Goal: Information Seeking & Learning: Learn about a topic

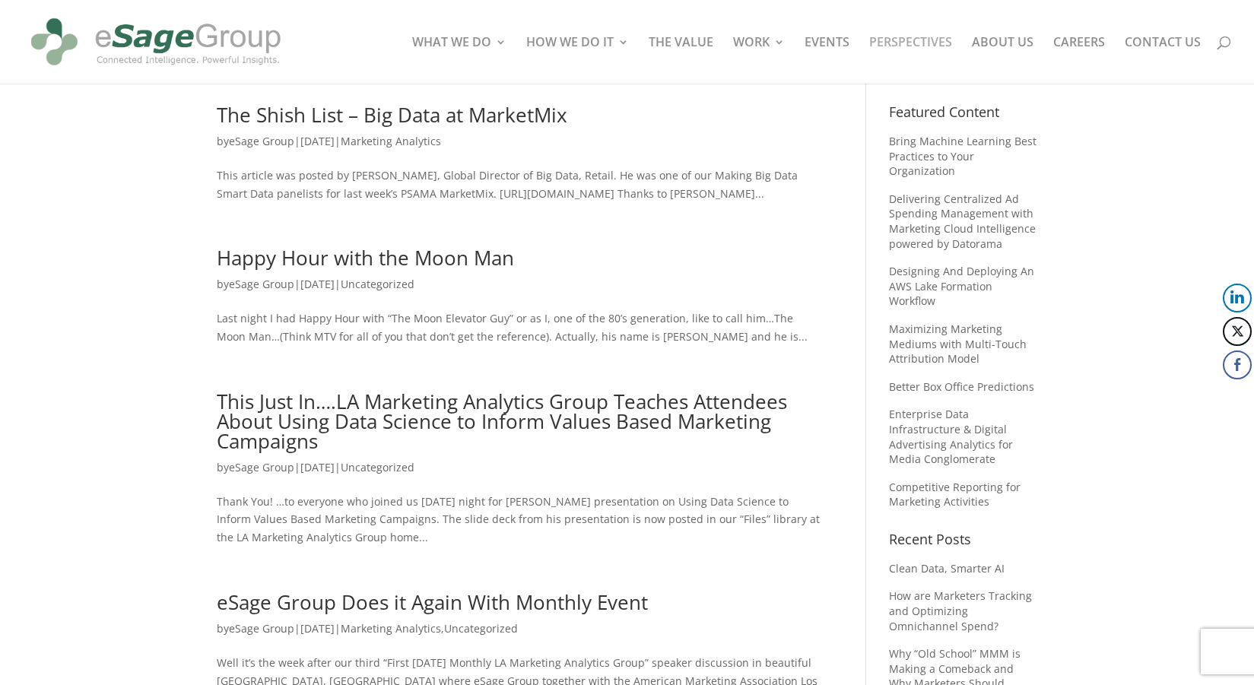
scroll to position [439, 0]
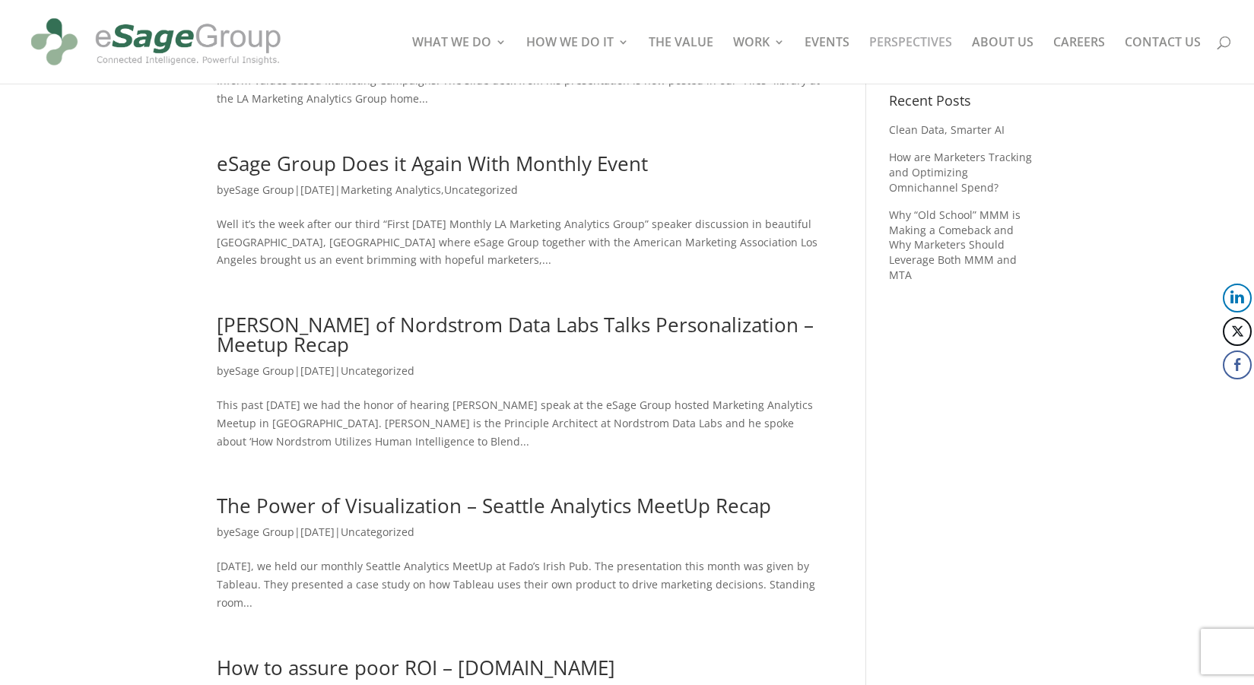
click at [586, 349] on link "[PERSON_NAME] of Nordstrom Data Labs Talks Personalization – Meetup Recap" at bounding box center [515, 334] width 597 height 47
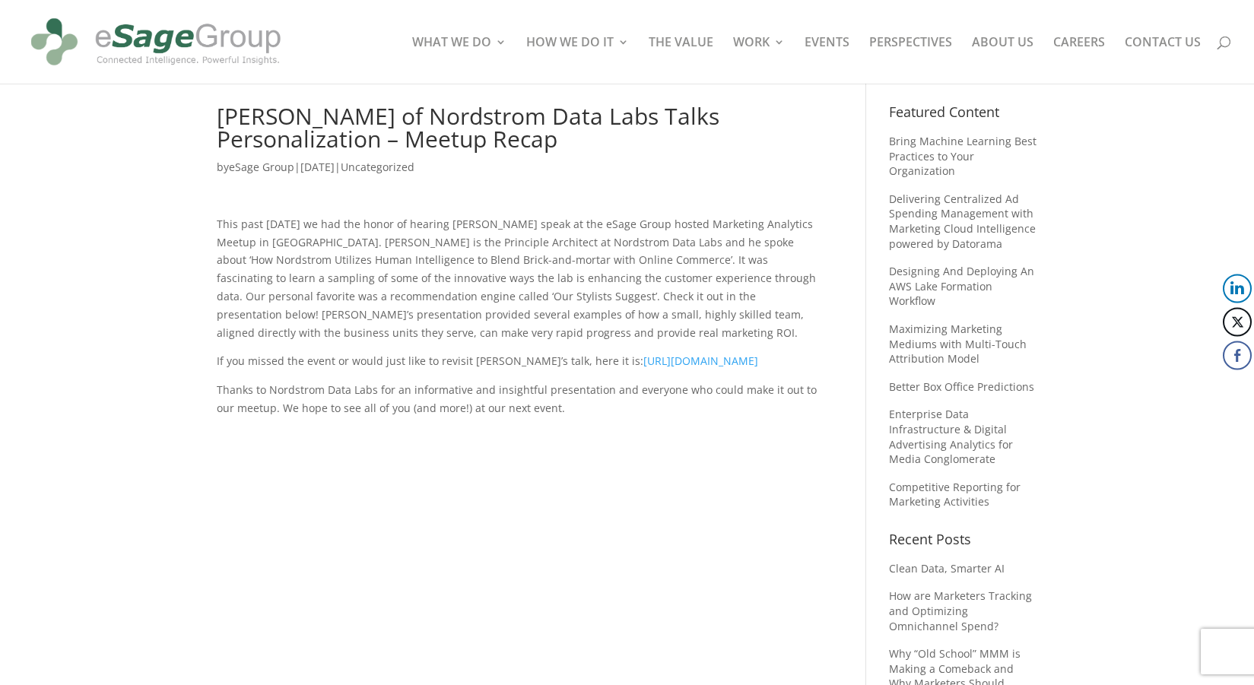
click at [508, 307] on p "This past Tuesday we had the honor of hearing Jason Gowans speak at the eSage G…" at bounding box center [519, 284] width 604 height 138
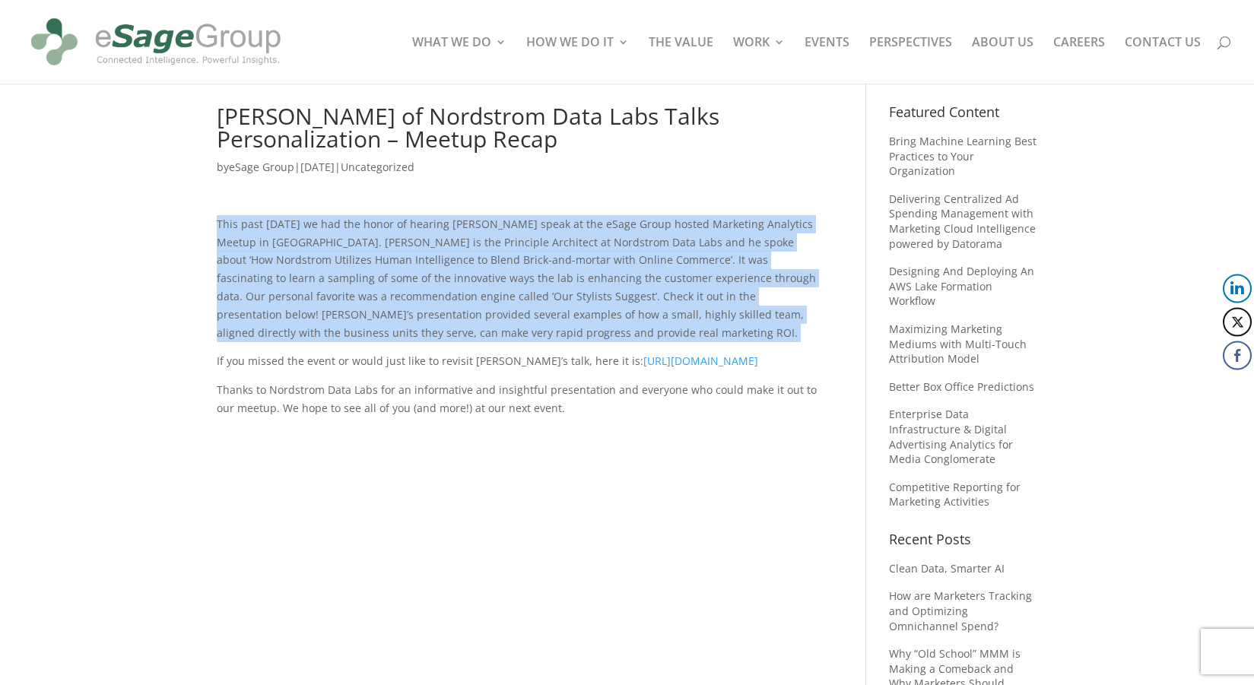
click at [508, 307] on p "This past Tuesday we had the honor of hearing Jason Gowans speak at the eSage G…" at bounding box center [519, 284] width 604 height 138
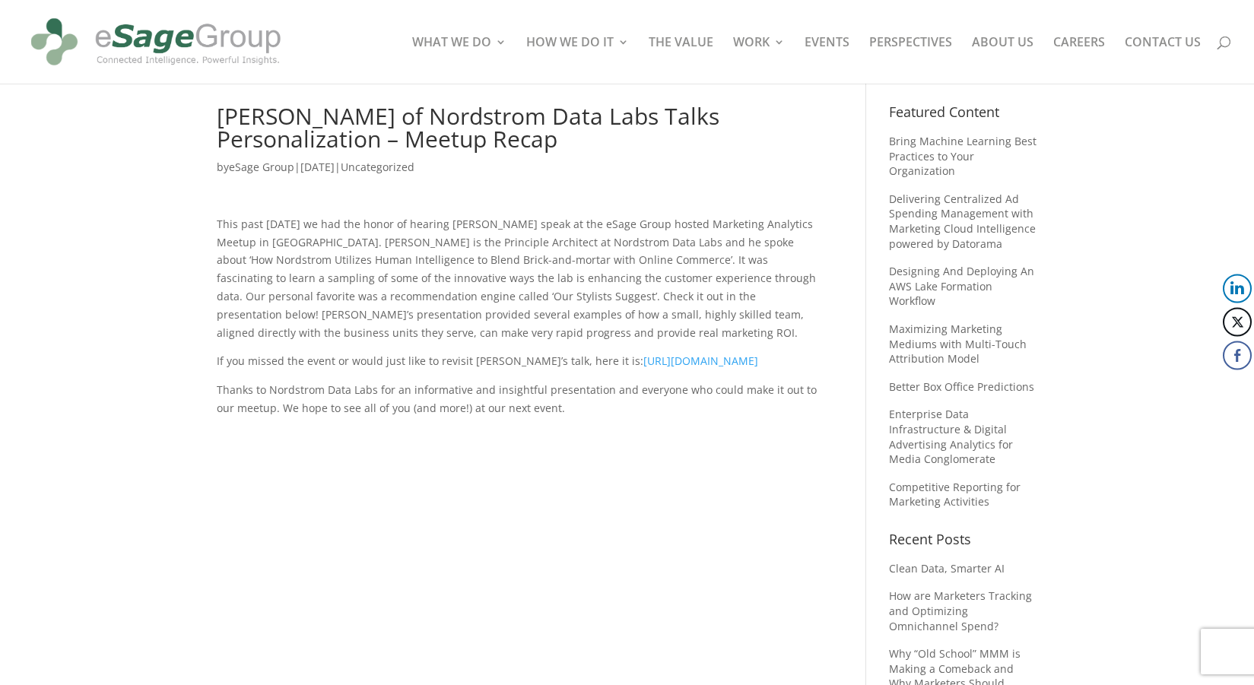
click at [488, 371] on p "If you missed the event or would just like to revisit Jason’s talk, here it is:…" at bounding box center [519, 366] width 604 height 29
click at [487, 373] on p "If you missed the event or would just like to revisit Jason’s talk, here it is:…" at bounding box center [519, 366] width 604 height 29
click at [480, 392] on p "Thanks to Nordstrom Data Labs for an informative and insightful presentation an…" at bounding box center [519, 399] width 604 height 36
click at [526, 354] on p "If you missed the event or would just like to revisit Jason’s talk, here it is:…" at bounding box center [519, 366] width 604 height 29
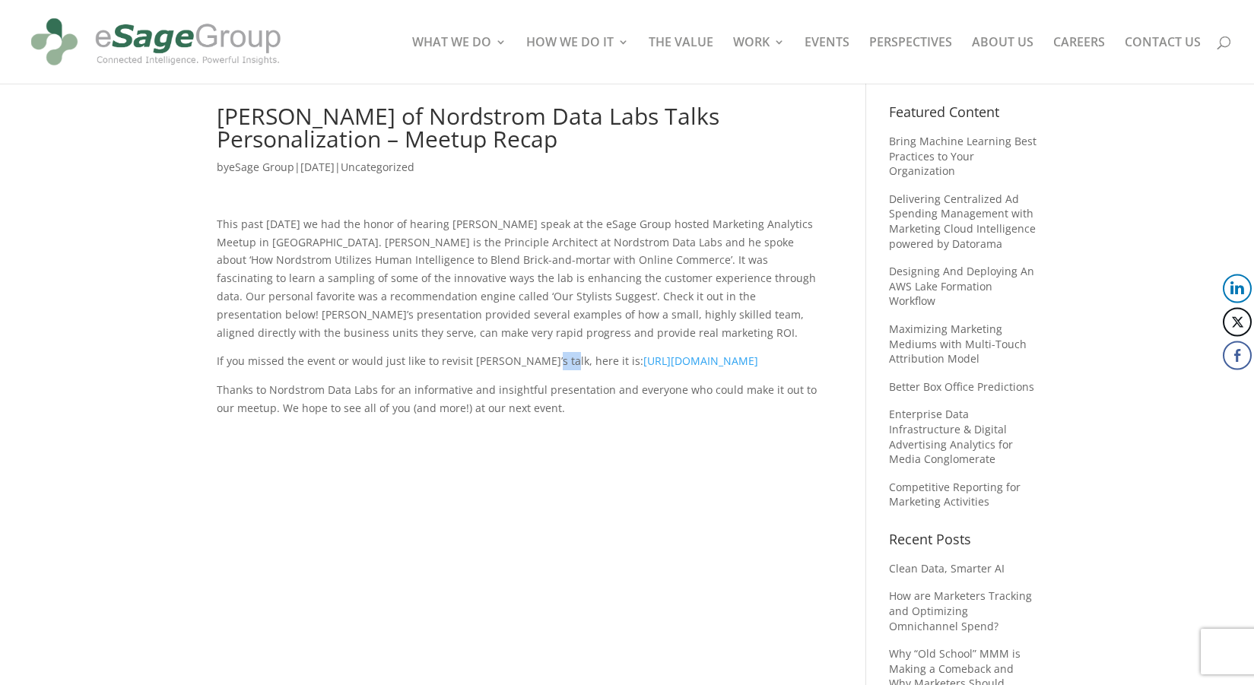
click at [526, 354] on p "If you missed the event or would just like to revisit Jason’s talk, here it is:…" at bounding box center [519, 366] width 604 height 29
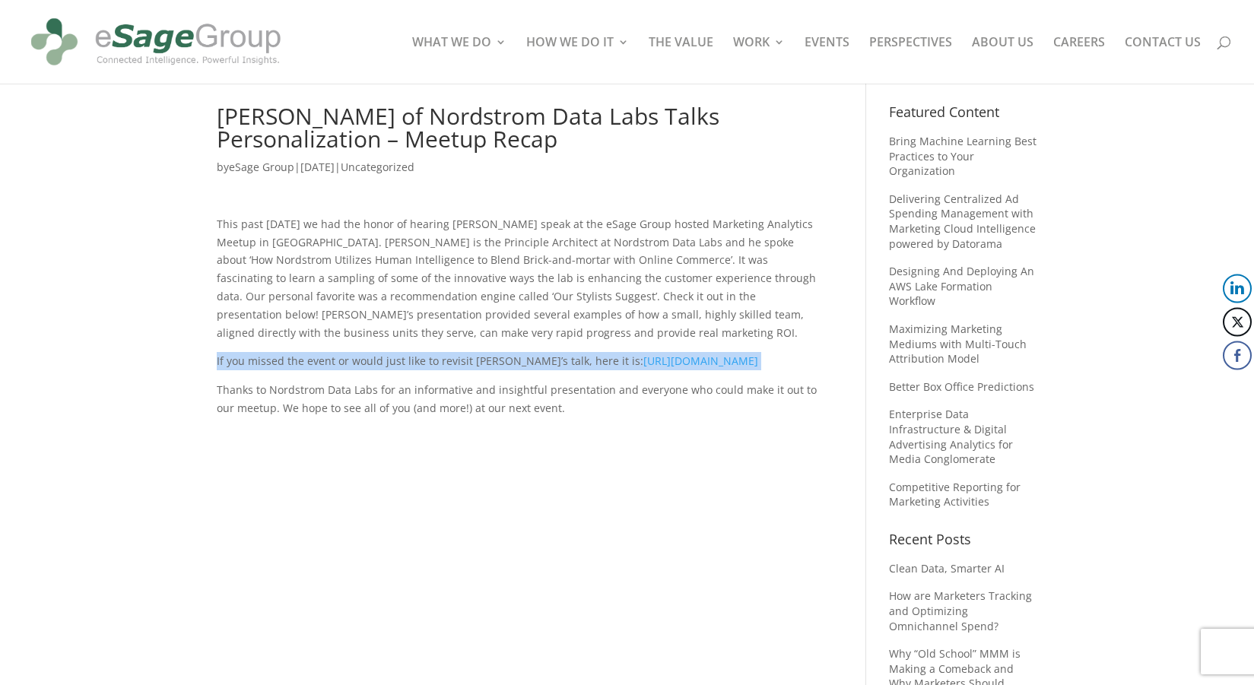
click at [526, 354] on p "If you missed the event or would just like to revisit Jason’s talk, here it is:…" at bounding box center [519, 366] width 604 height 29
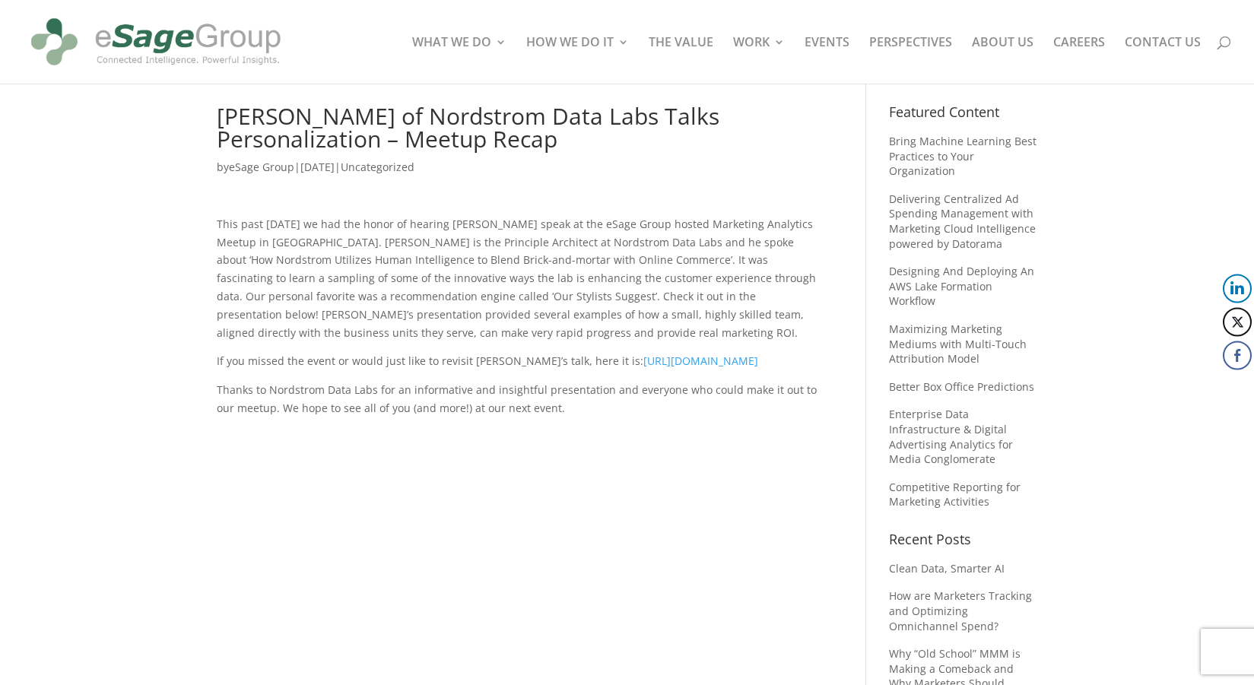
click at [512, 404] on p "Thanks to Nordstrom Data Labs for an informative and insightful presentation an…" at bounding box center [519, 399] width 604 height 36
click at [494, 396] on p "Thanks to Nordstrom Data Labs for an informative and insightful presentation an…" at bounding box center [519, 399] width 604 height 36
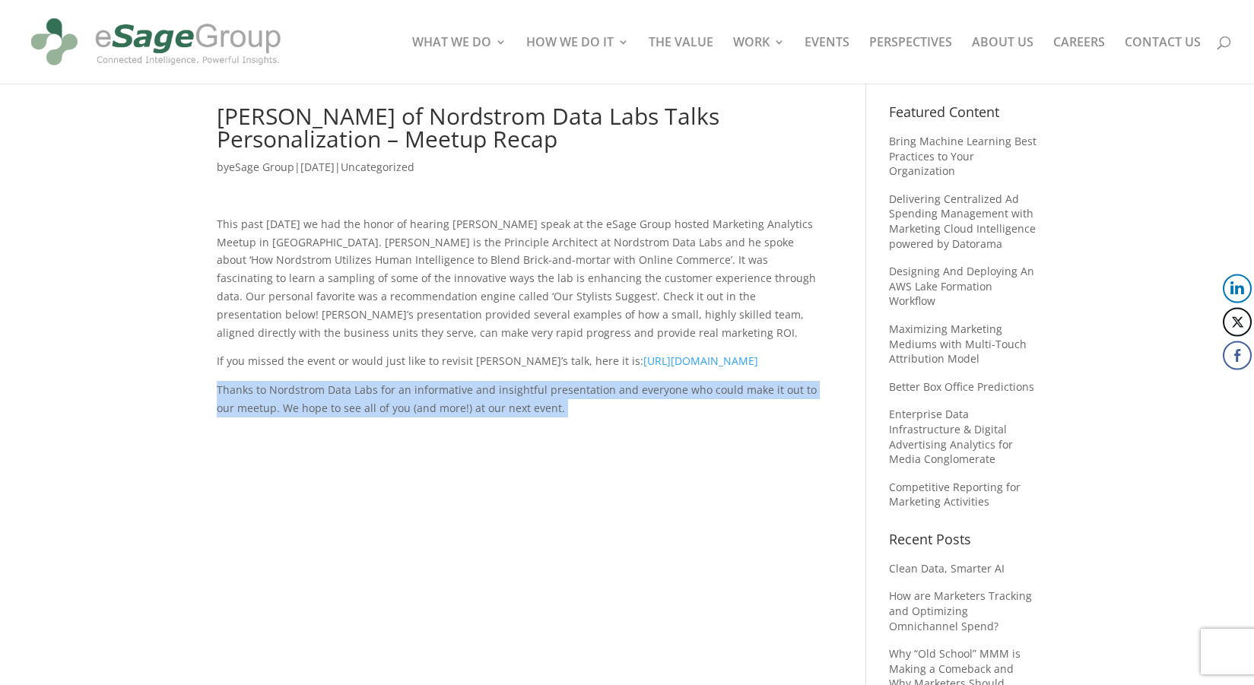
click at [494, 396] on p "Thanks to Nordstrom Data Labs for an informative and insightful presentation an…" at bounding box center [519, 399] width 604 height 36
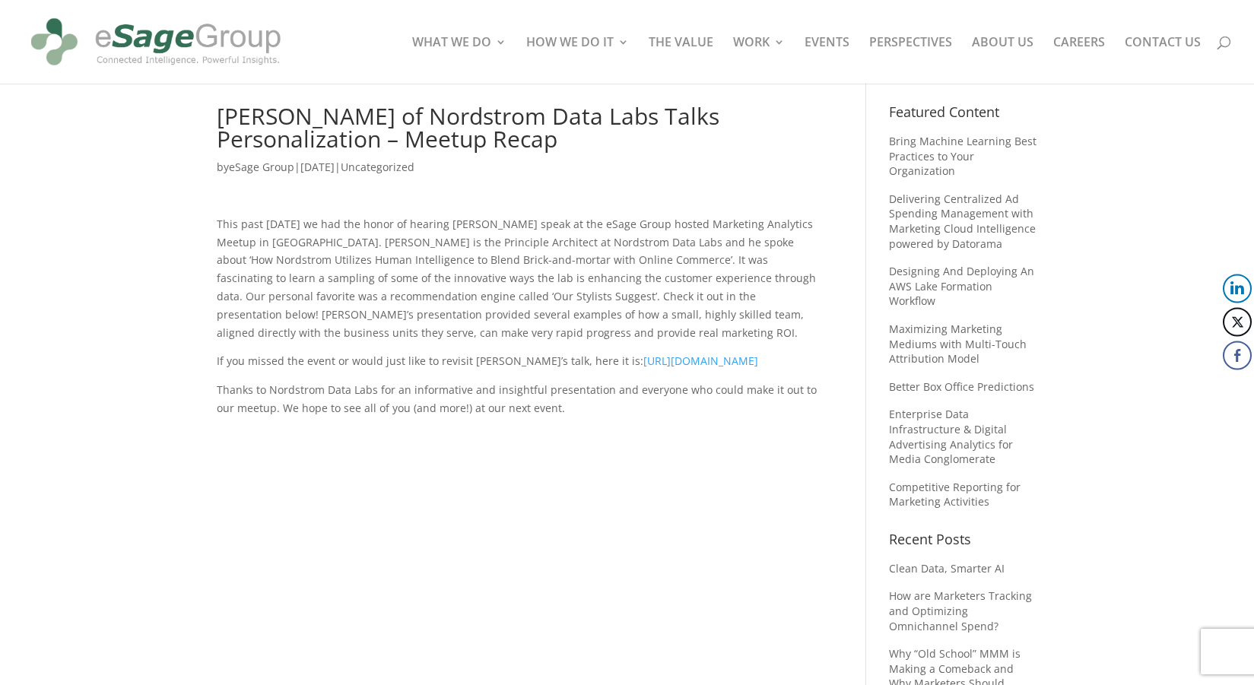
click at [262, 328] on p "This past Tuesday we had the honor of hearing Jason Gowans speak at the eSage G…" at bounding box center [519, 284] width 604 height 138
